Goal: Transaction & Acquisition: Purchase product/service

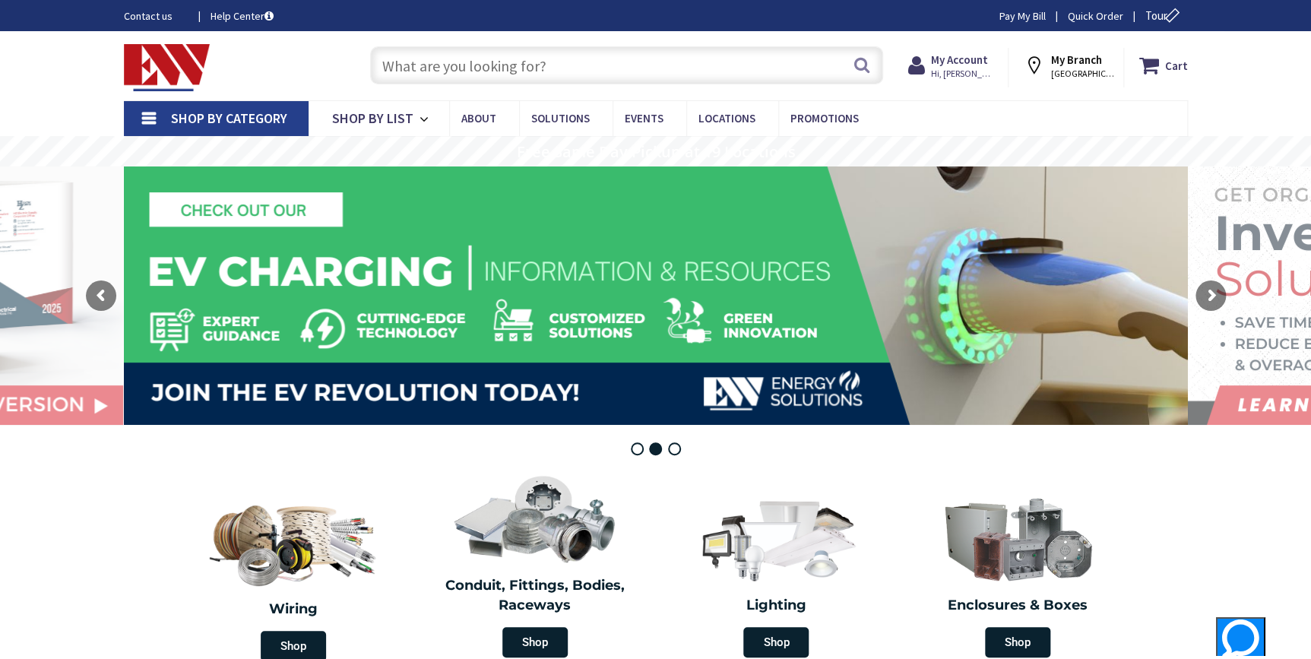
click at [441, 56] on input "text" at bounding box center [626, 65] width 513 height 38
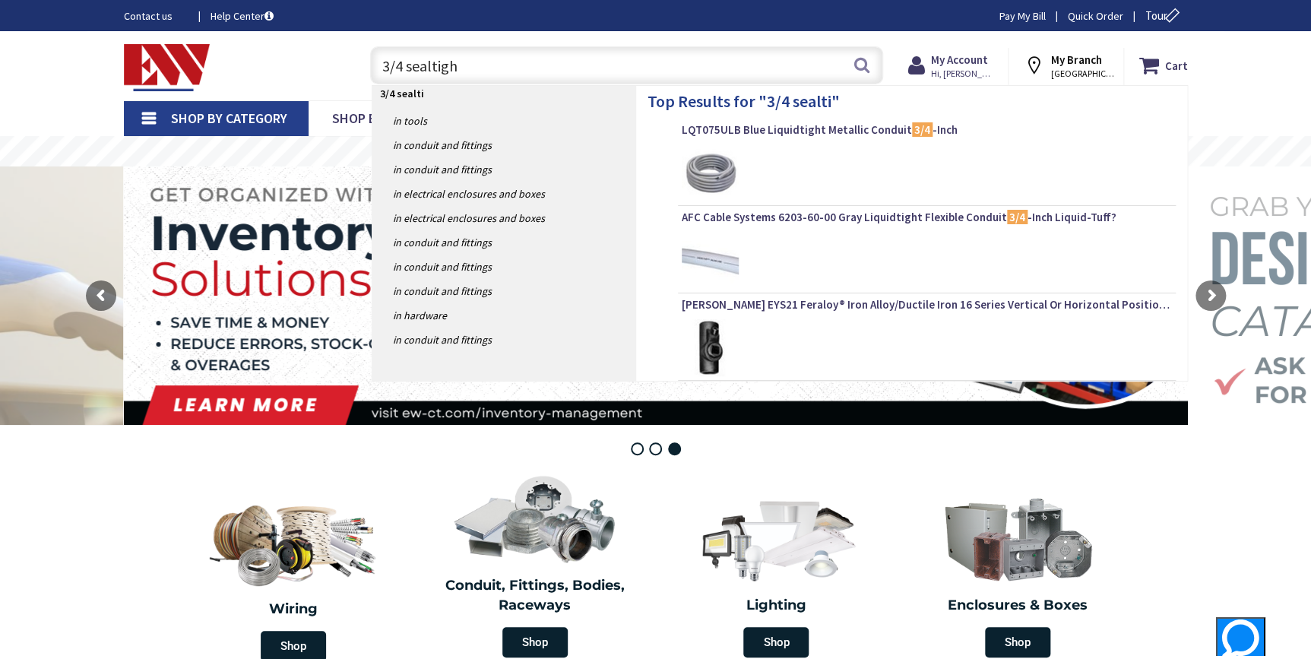
type input "3/4 sealtight"
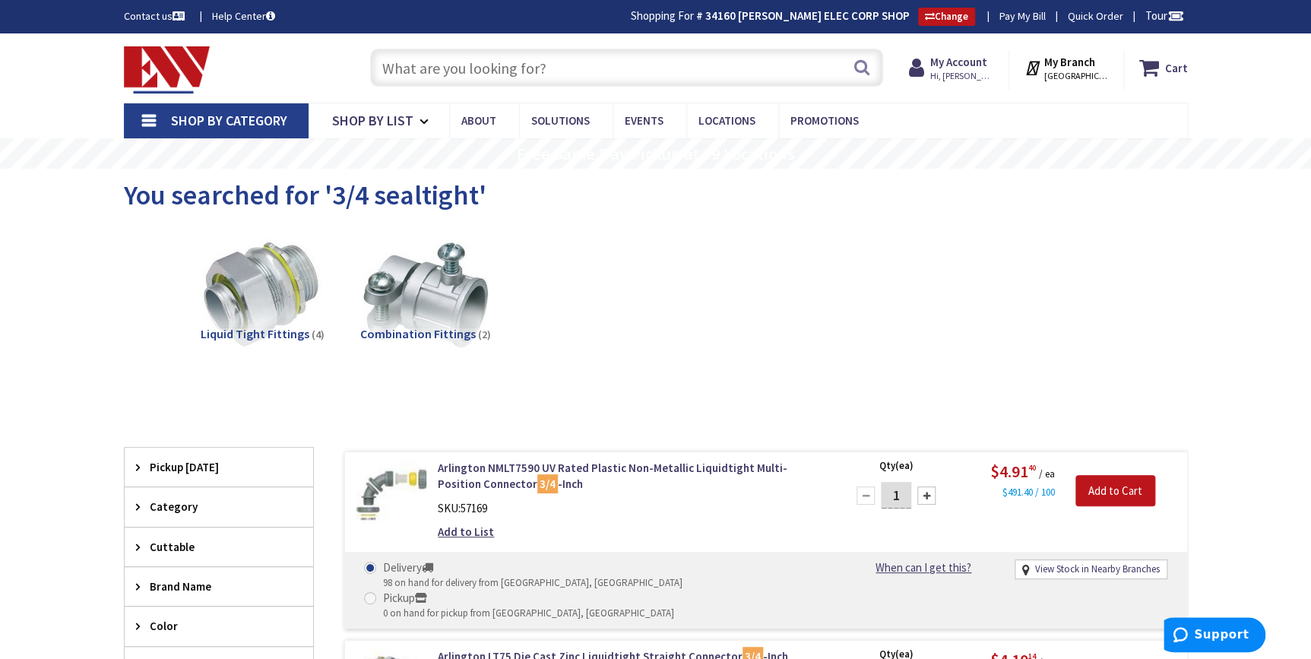
click at [441, 53] on input "text" at bounding box center [626, 68] width 513 height 38
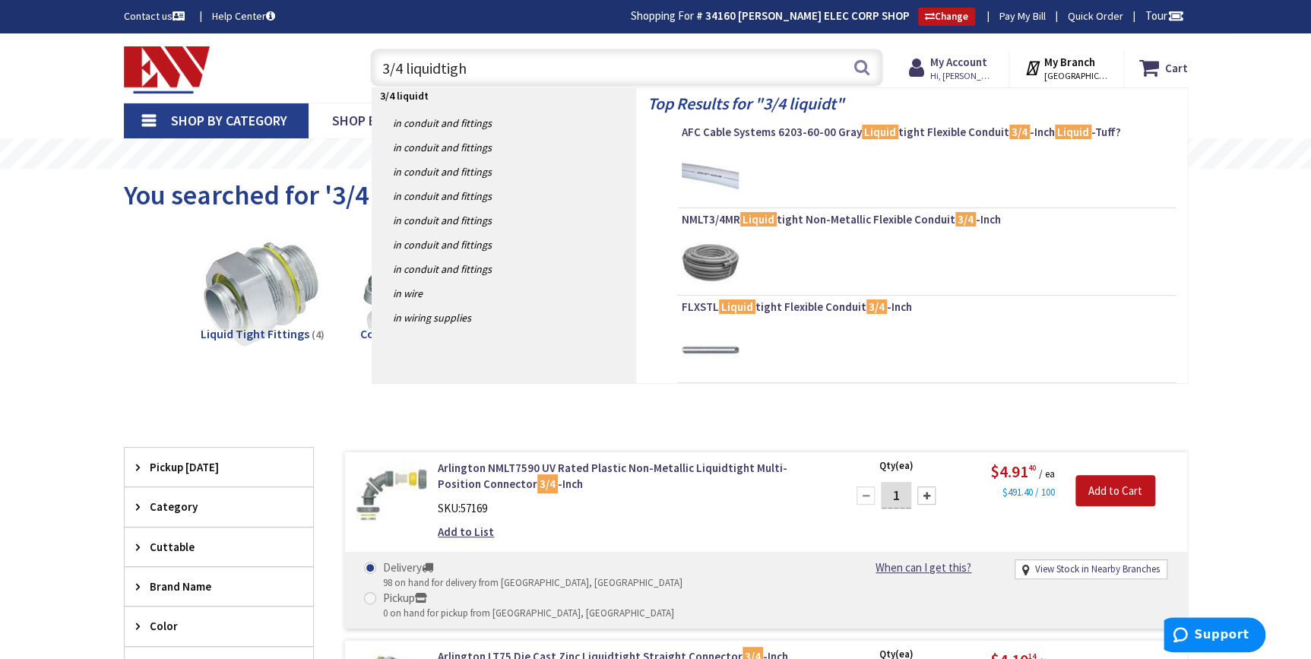
type input "3/4 liquidtight"
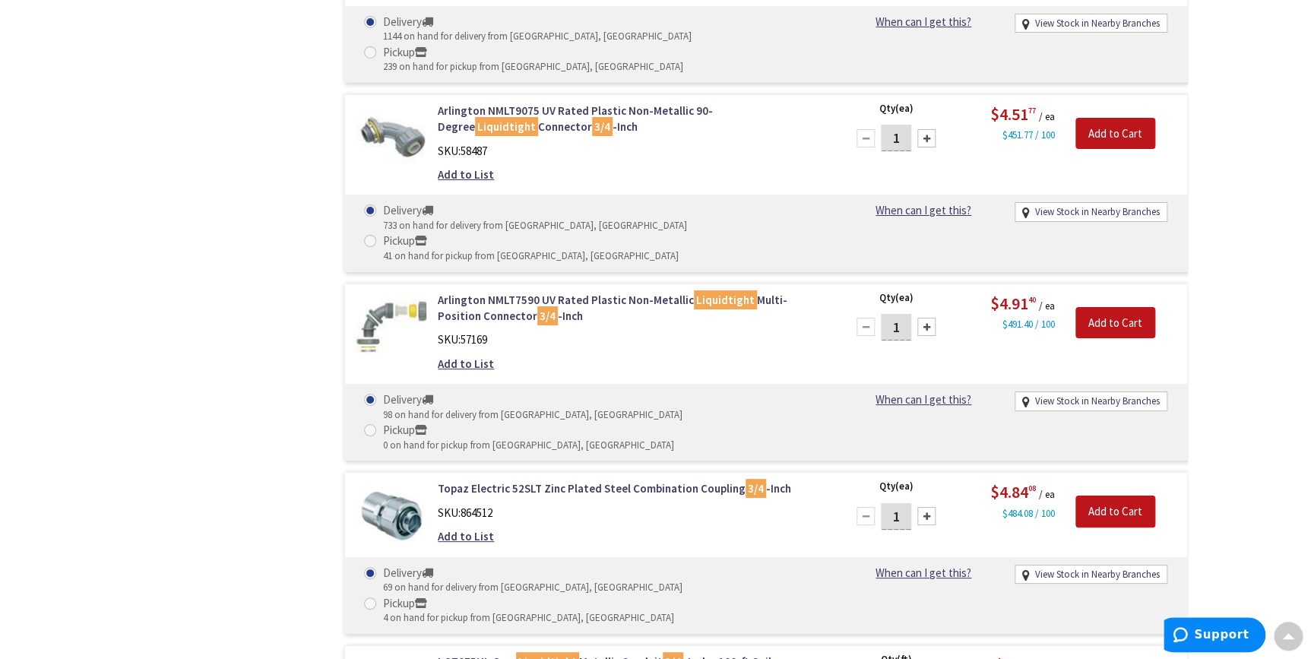
scroll to position [2693, 0]
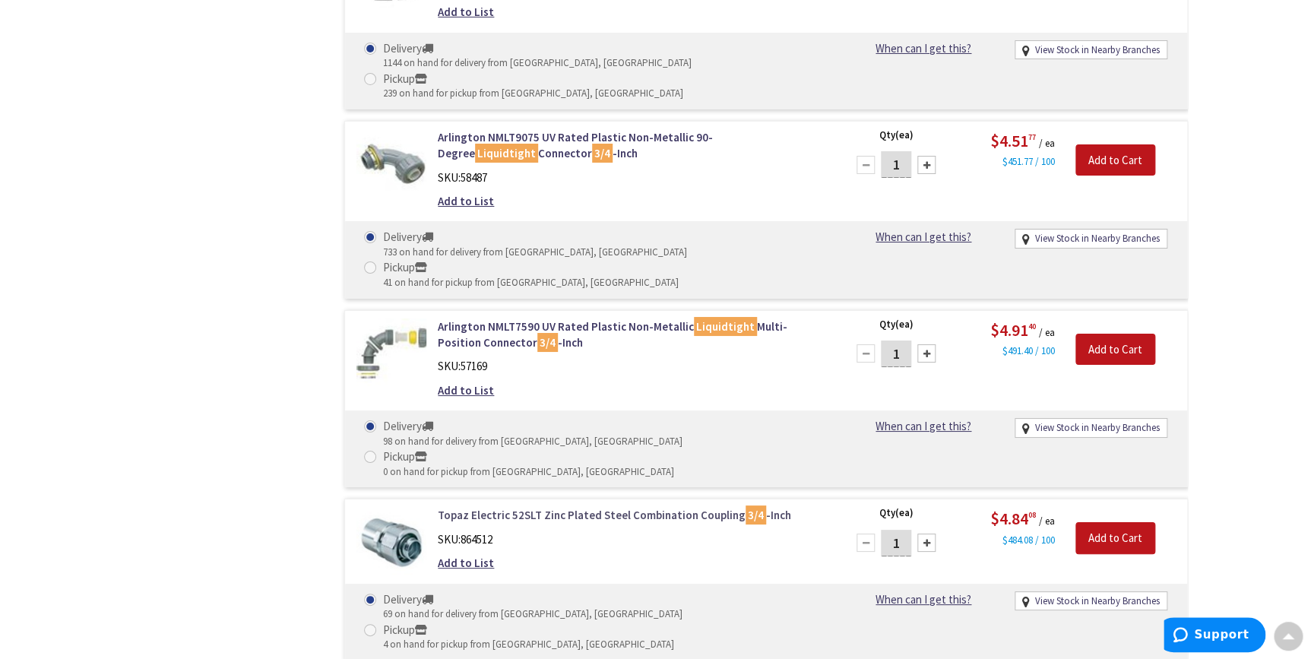
click at [587, 507] on link "Topaz Electric 52SLT Zinc Plated Steel Combination Coupling 3/4 -Inch" at bounding box center [631, 515] width 387 height 16
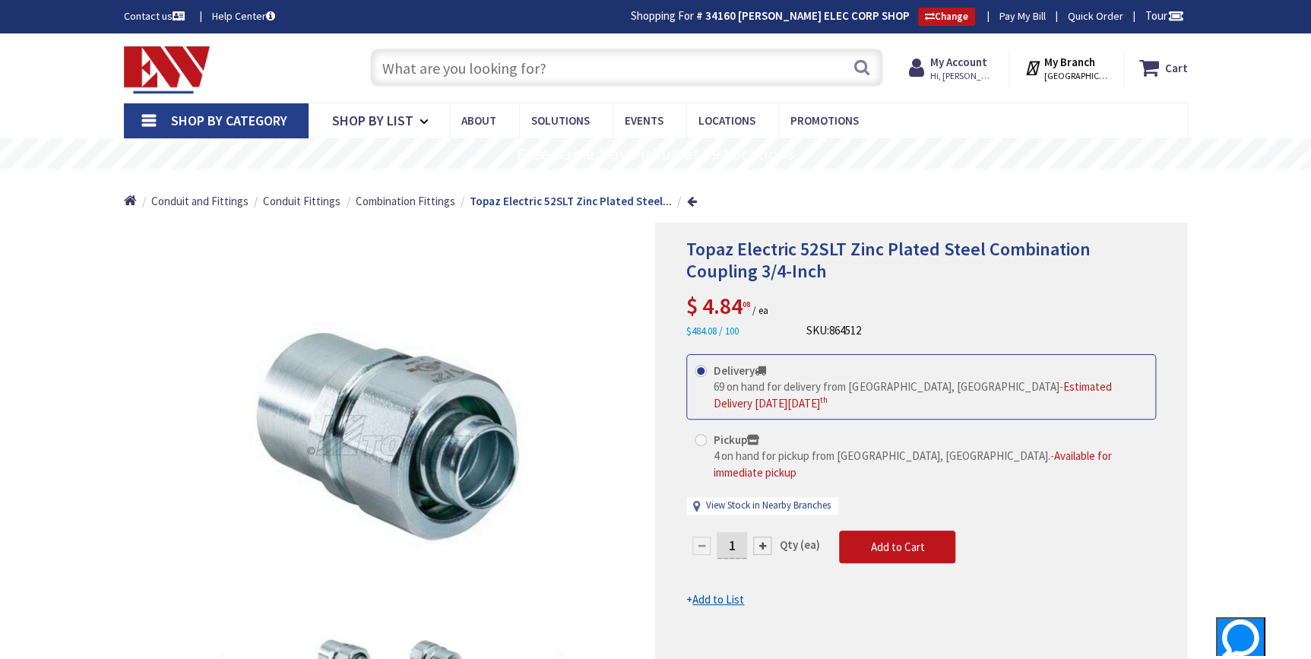
click at [452, 74] on input "text" at bounding box center [626, 68] width 513 height 38
click at [552, 65] on input "text" at bounding box center [626, 68] width 513 height 38
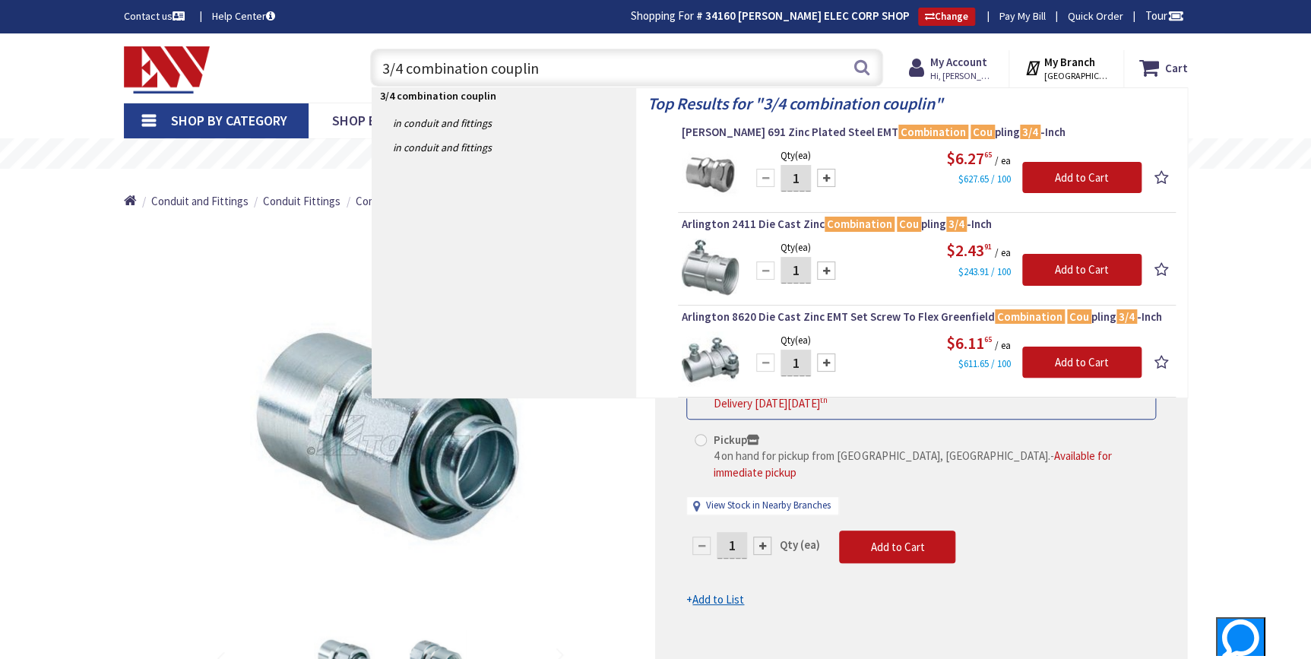
type input "3/4 combination coupling"
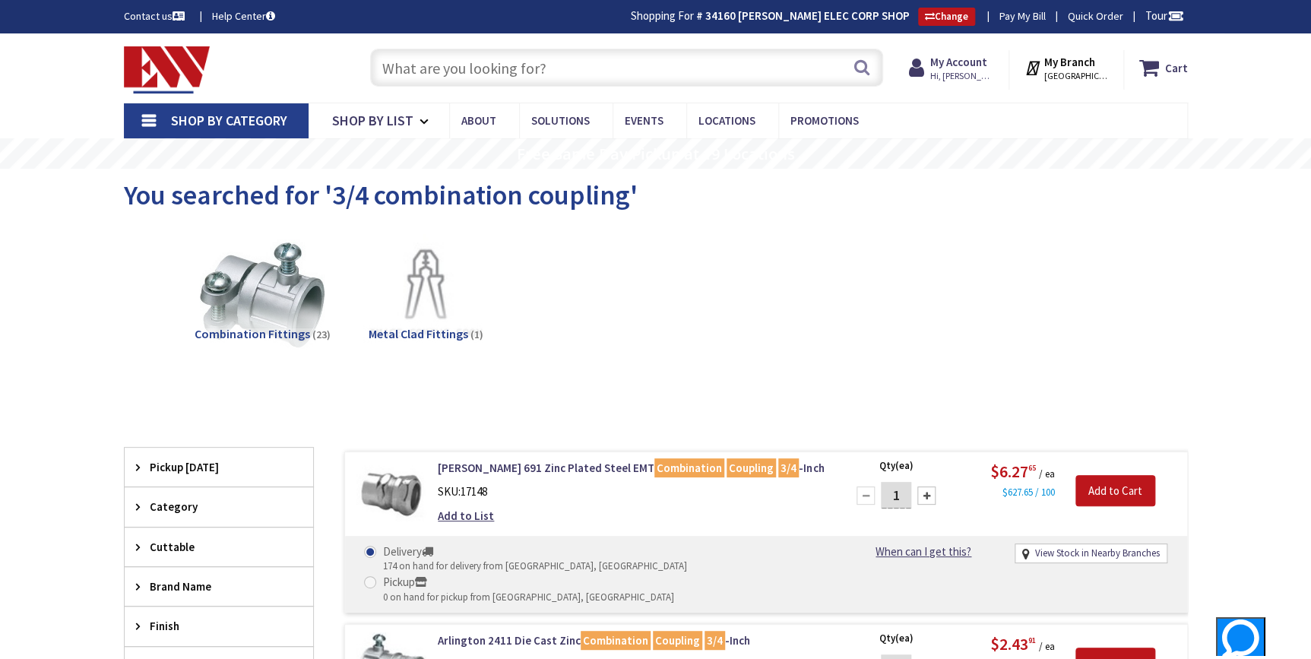
click at [551, 66] on input "text" at bounding box center [626, 68] width 513 height 38
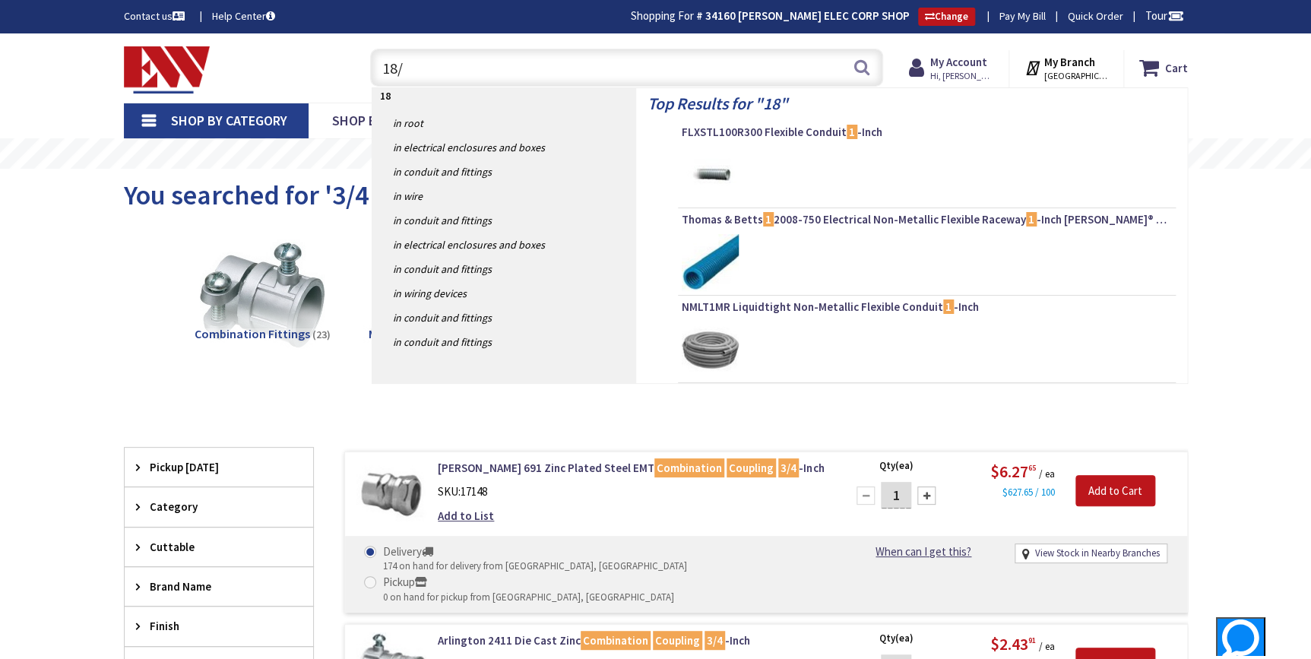
type input "18/2"
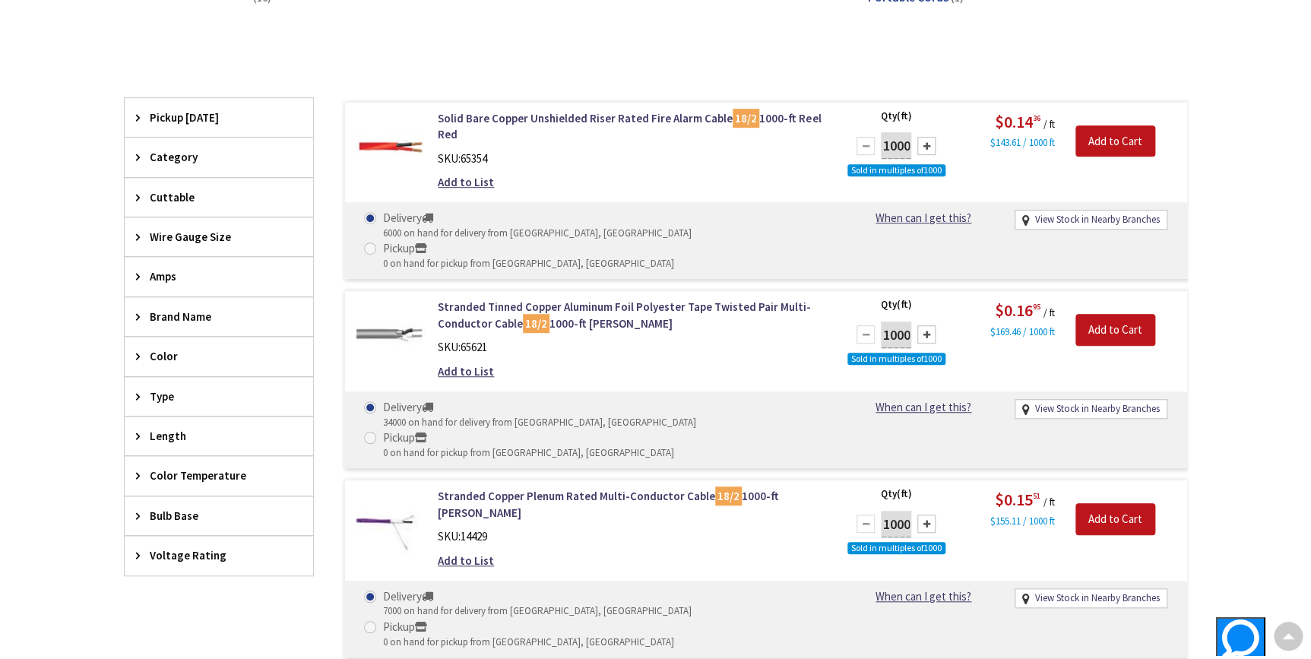
scroll to position [345, 0]
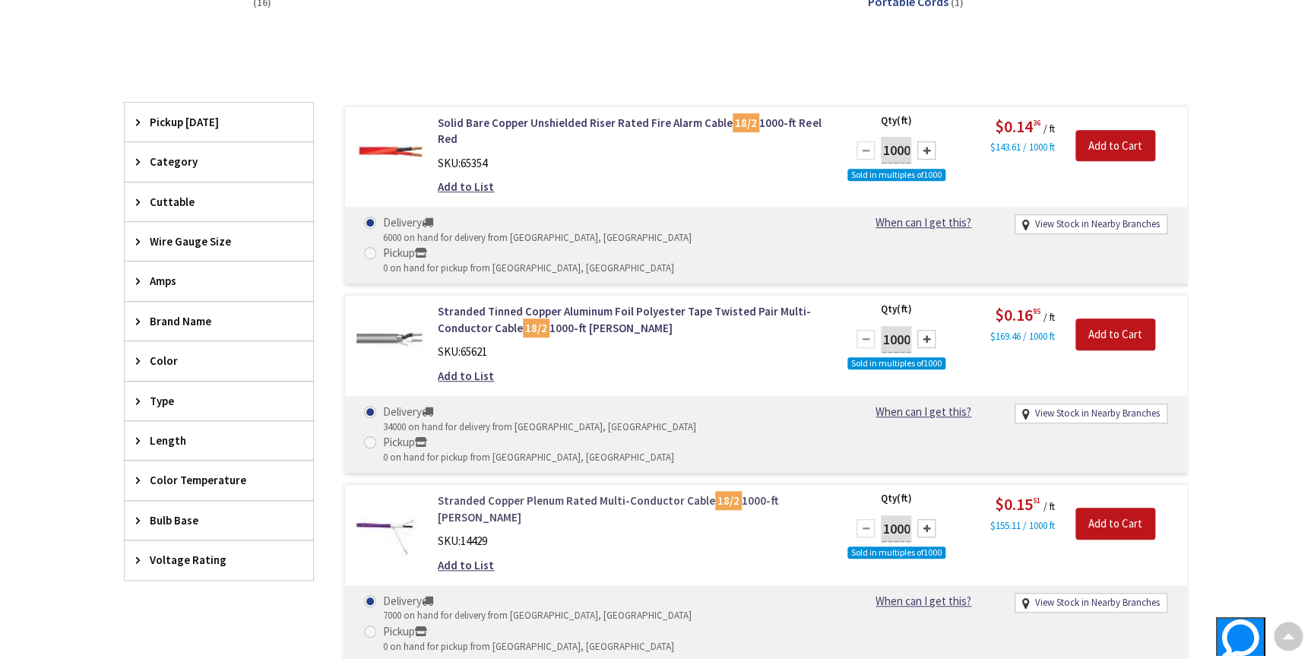
click at [555, 492] on link "Stranded Copper Plenum Rated Multi-Conductor Cable 18/2 1000-ft Reel Beige" at bounding box center [631, 508] width 387 height 33
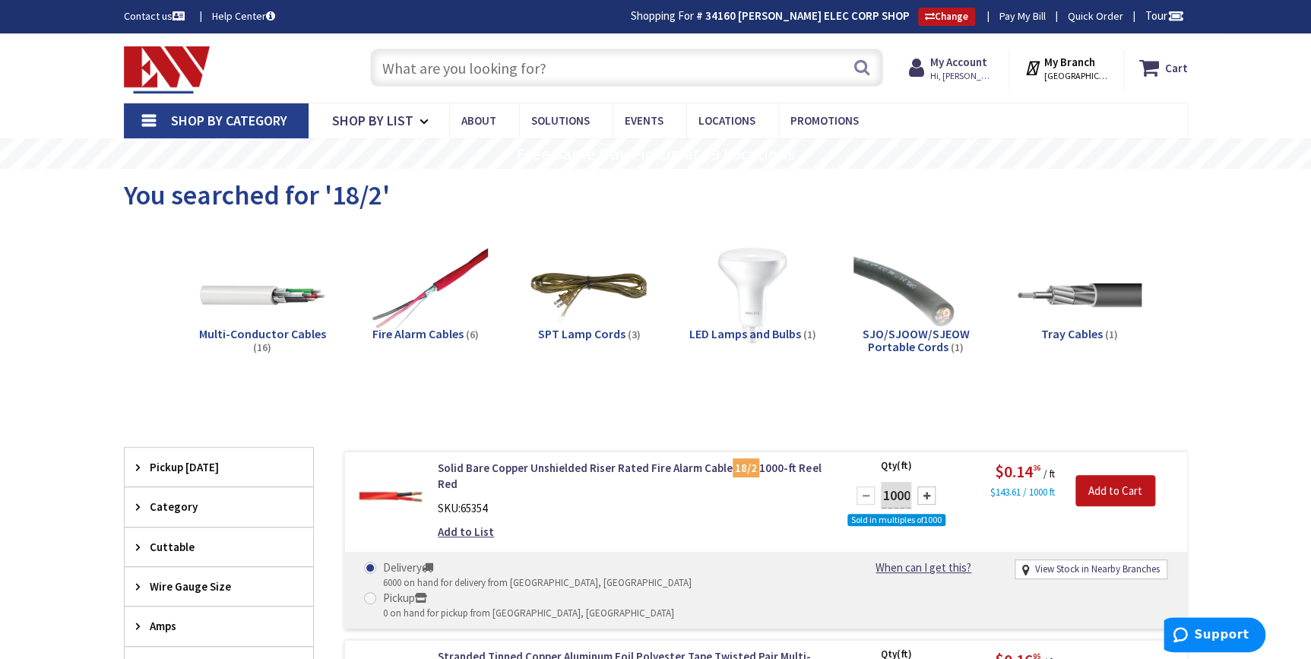
click at [459, 65] on input "text" at bounding box center [626, 68] width 513 height 38
click at [271, 308] on img at bounding box center [262, 295] width 138 height 138
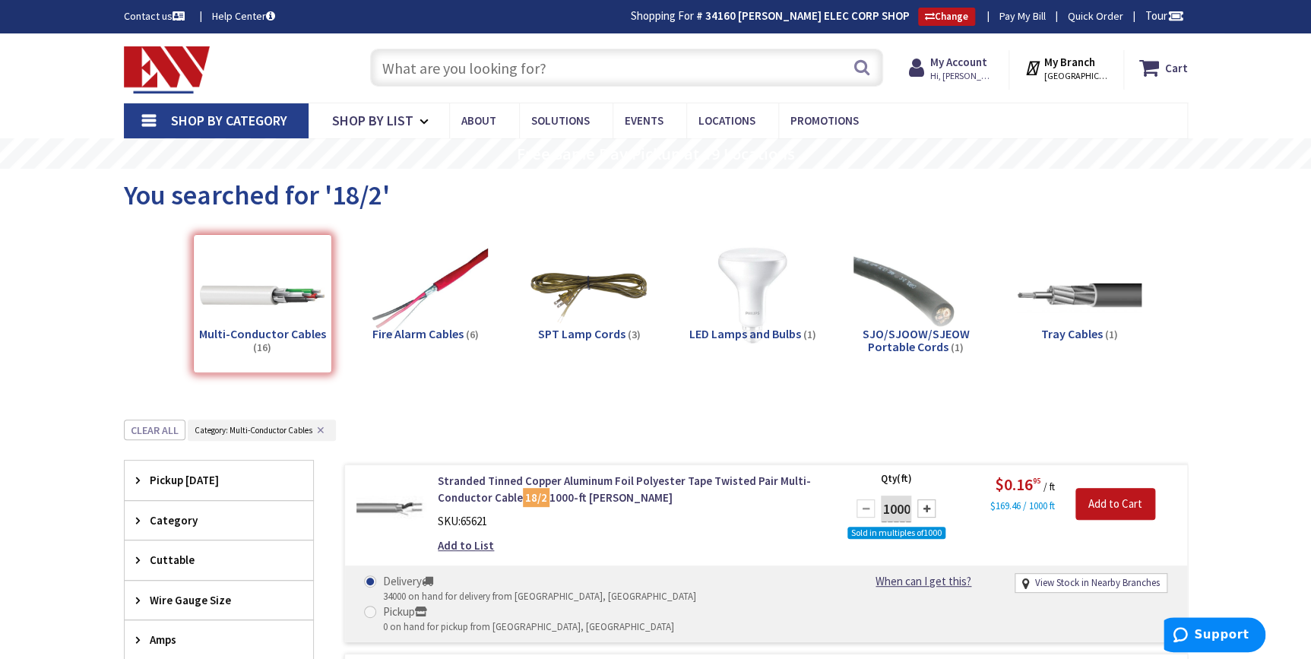
click at [456, 59] on input "text" at bounding box center [626, 68] width 513 height 38
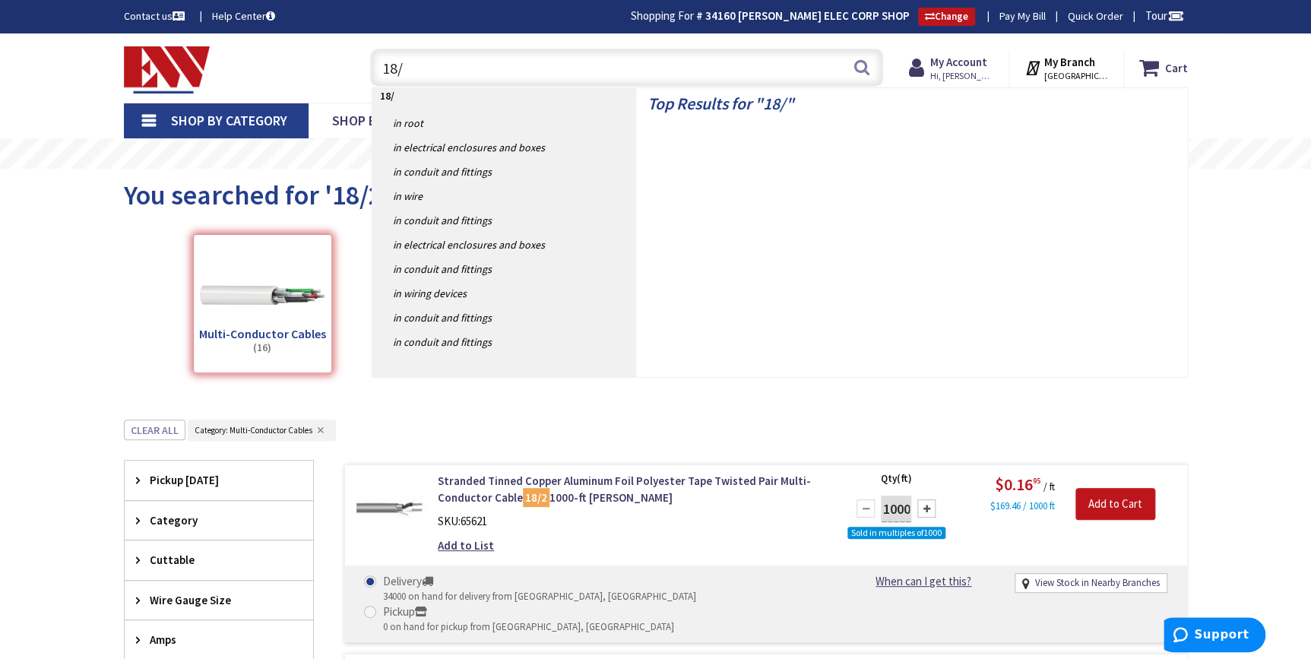
type input "18/3"
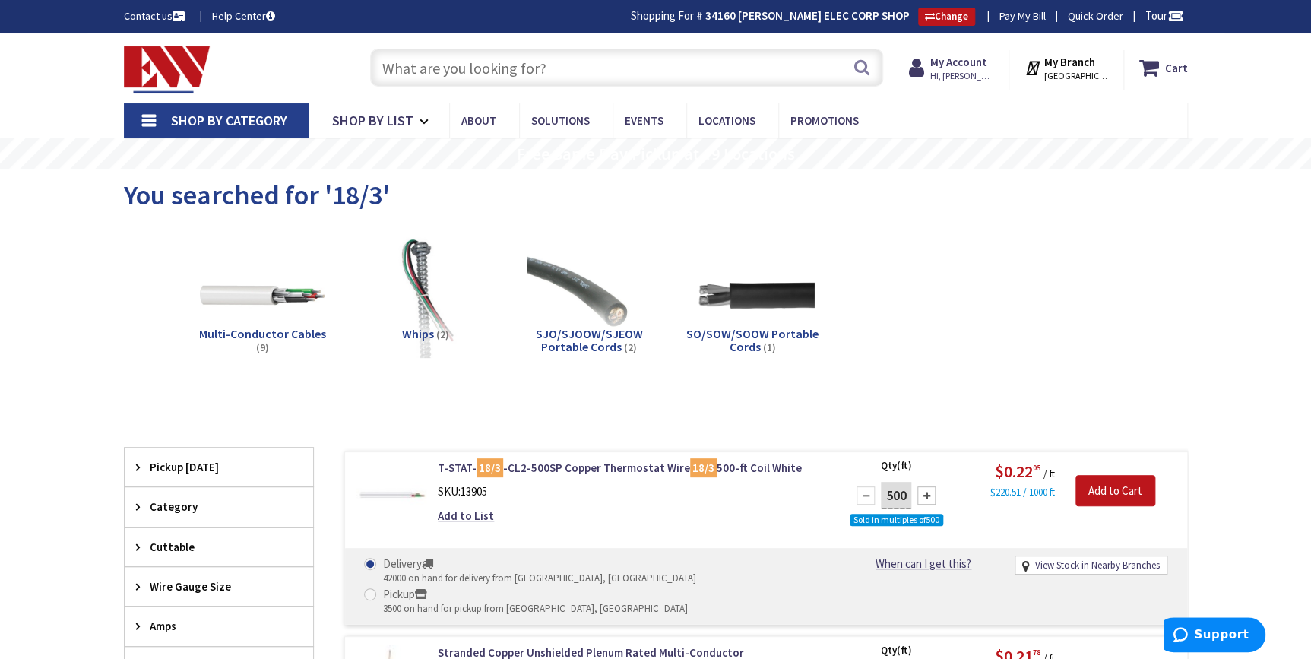
click at [475, 82] on input "text" at bounding box center [626, 68] width 513 height 38
type input "18/4"
click at [866, 62] on button "Search" at bounding box center [862, 67] width 20 height 34
click at [460, 64] on input "18/4" at bounding box center [626, 68] width 513 height 38
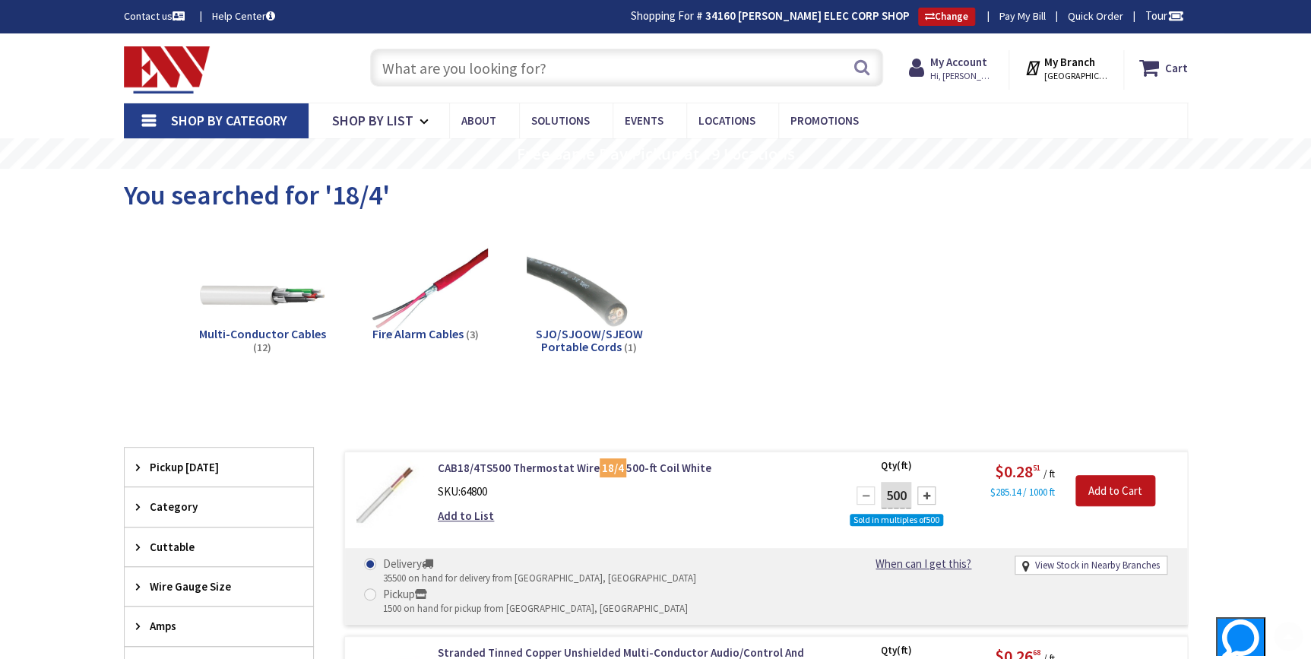
click at [437, 59] on input "text" at bounding box center [626, 68] width 513 height 38
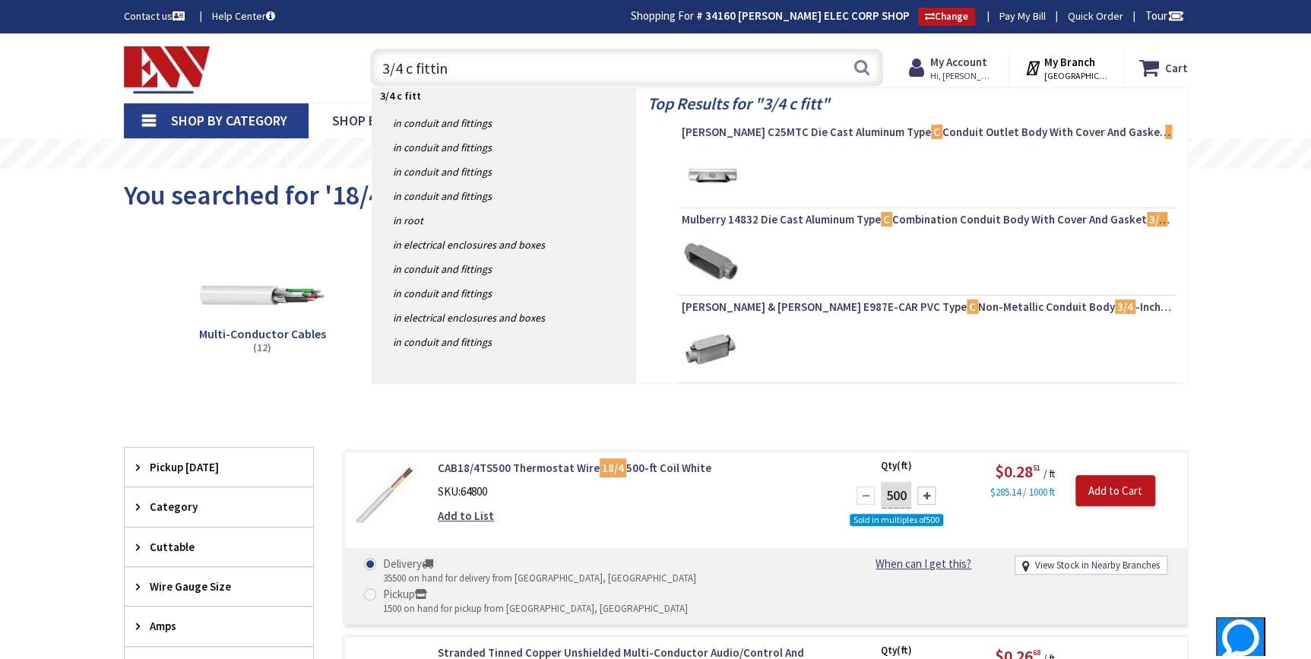
type input "3/4 c fitting"
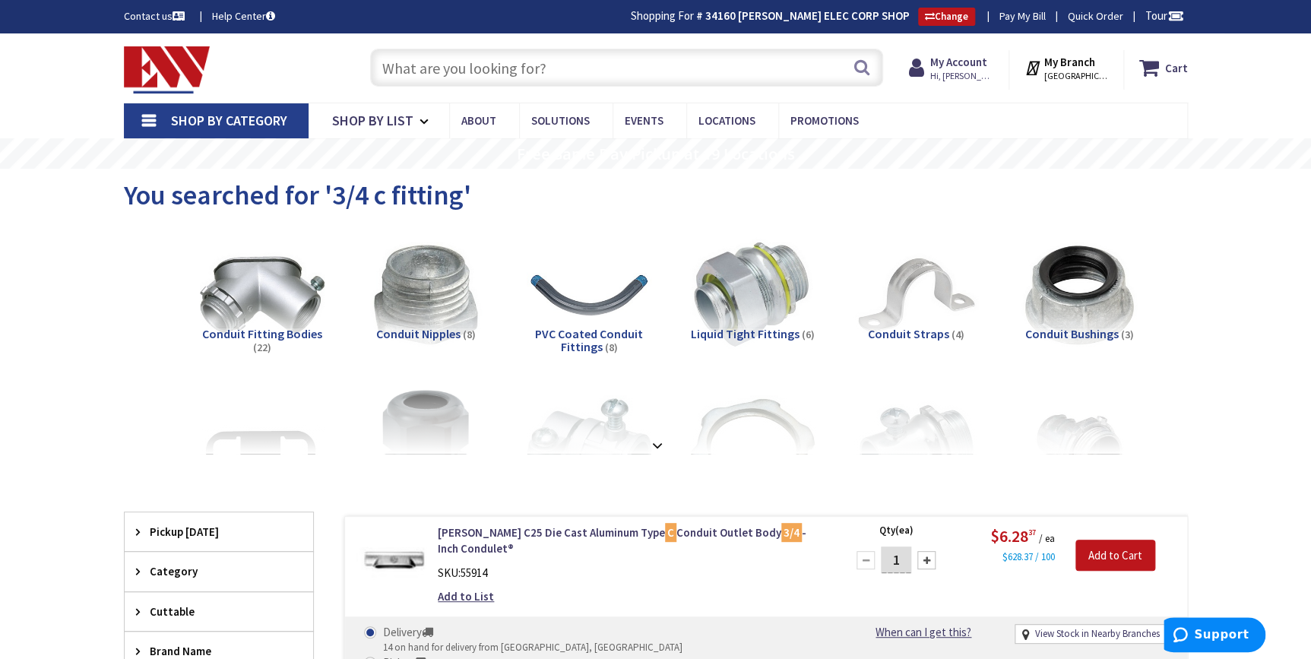
click at [449, 68] on input "text" at bounding box center [626, 68] width 513 height 38
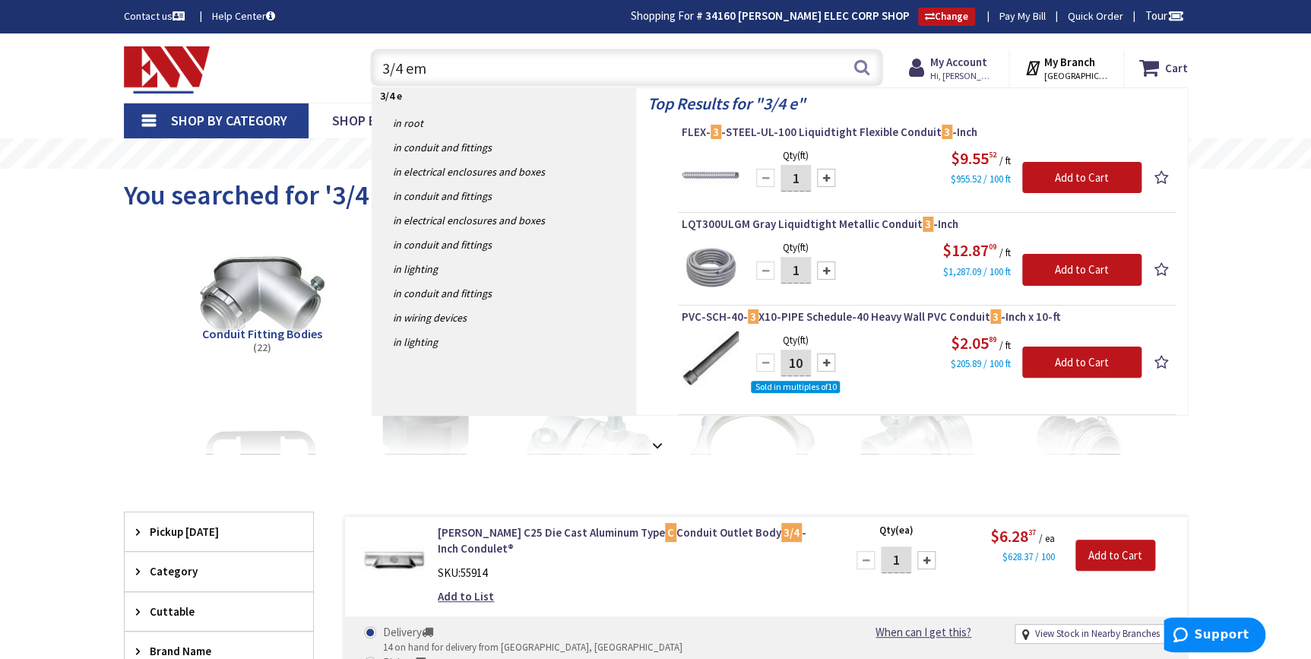
type input "3/4 emt"
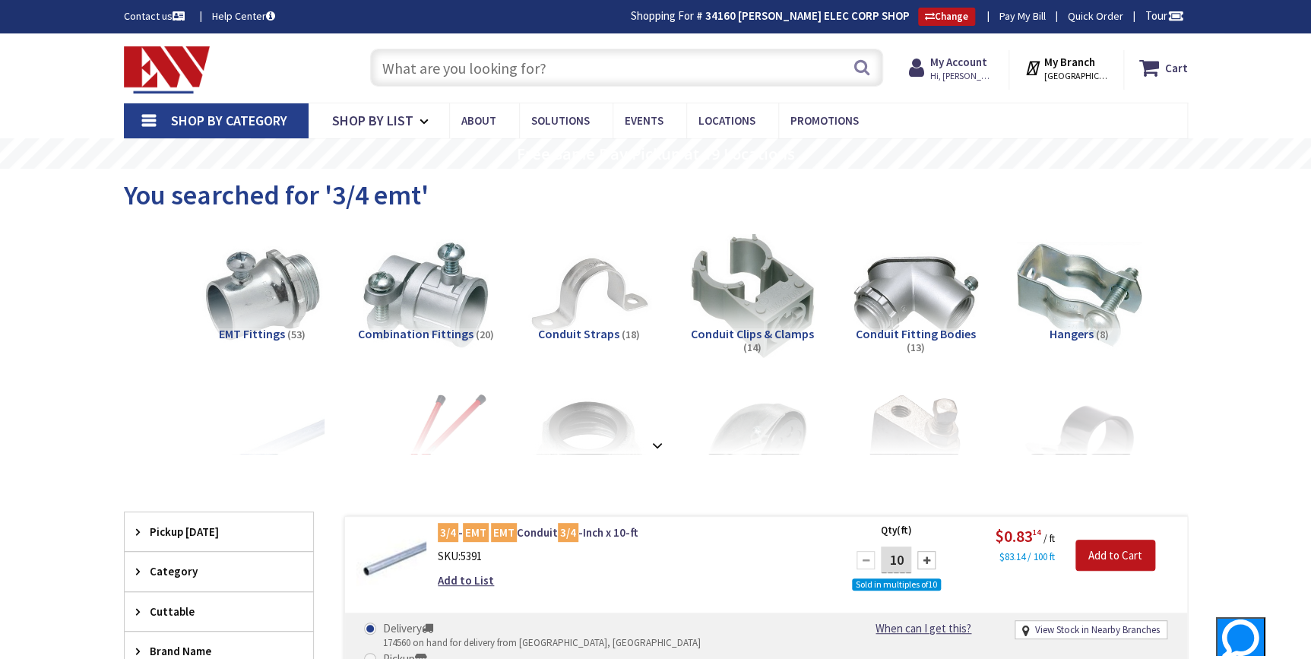
click at [594, 67] on input "text" at bounding box center [626, 68] width 513 height 38
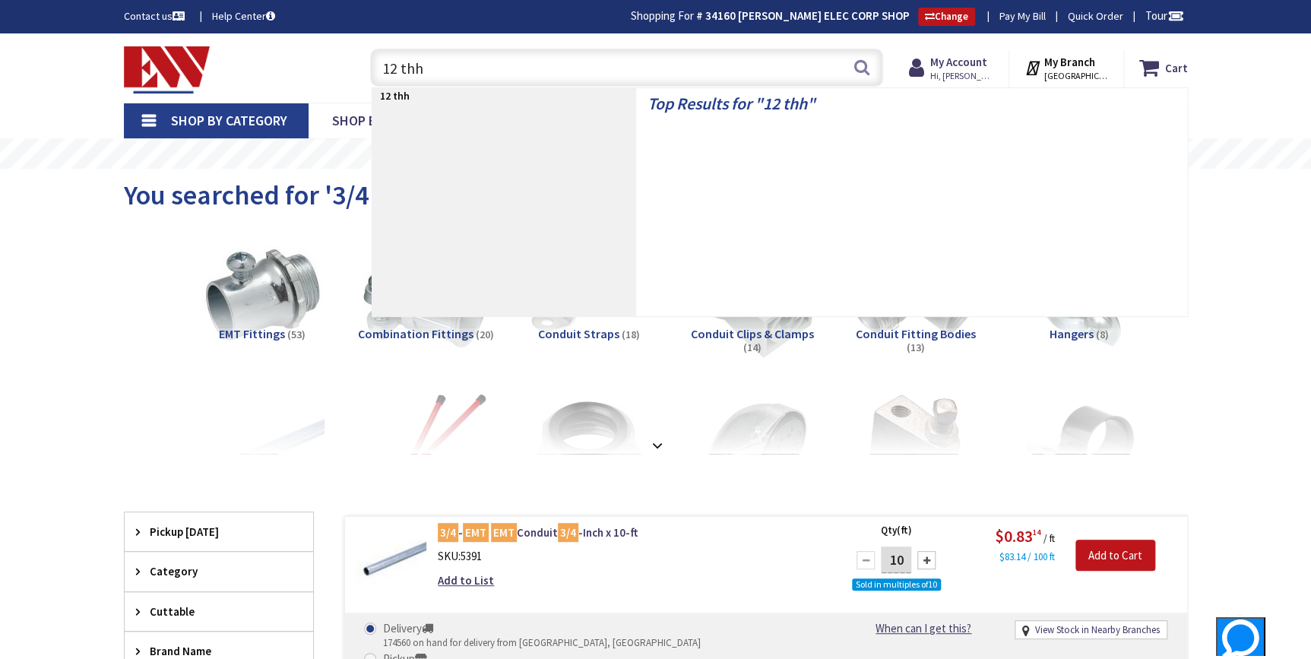
type input "12 thhn"
